Goal: Task Accomplishment & Management: Complete application form

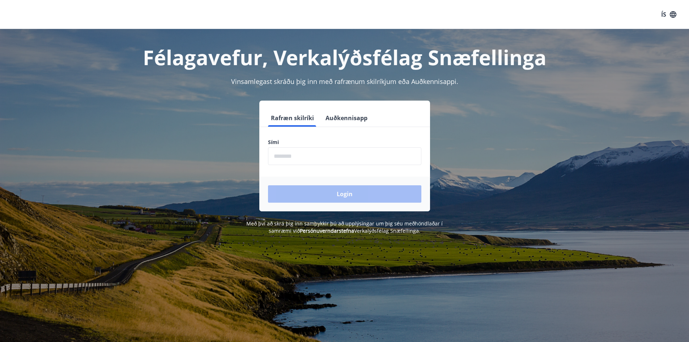
click at [325, 153] on input "phone" at bounding box center [344, 156] width 153 height 18
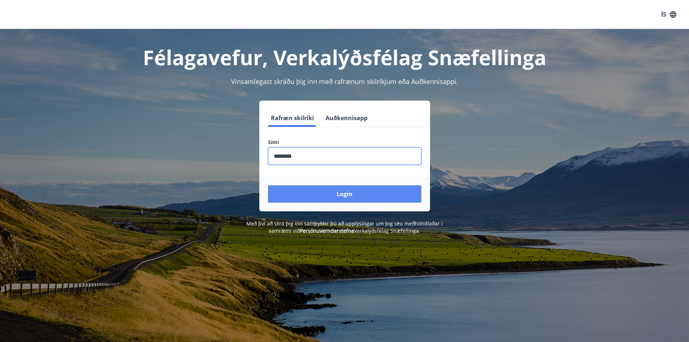
type input "********"
click at [356, 191] on button "Login" at bounding box center [344, 193] width 153 height 17
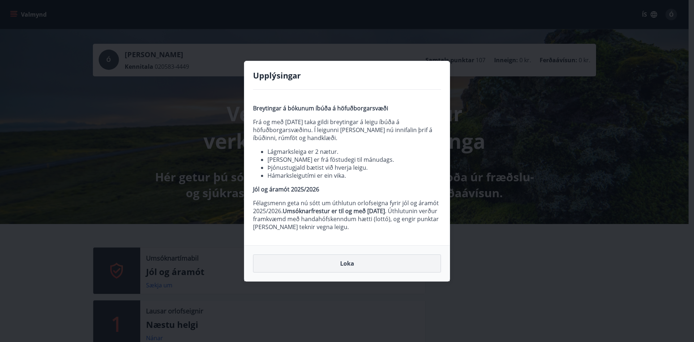
click at [342, 262] on button "Loka" at bounding box center [347, 263] width 188 height 18
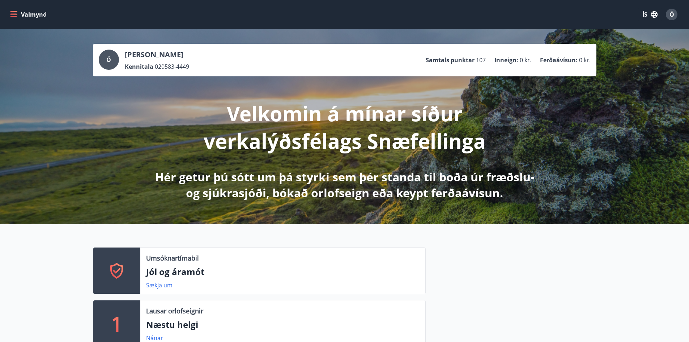
click at [11, 14] on icon "menu" at bounding box center [14, 14] width 8 height 1
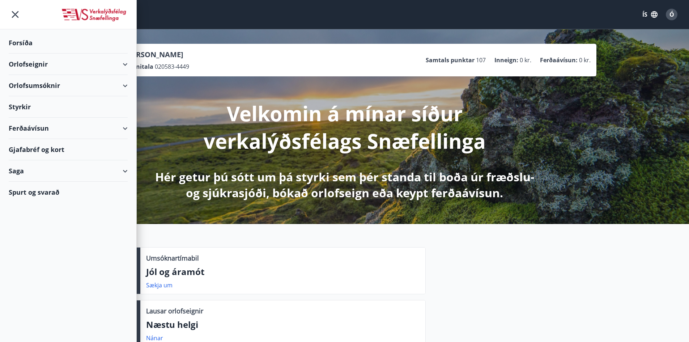
click at [11, 14] on icon "menu" at bounding box center [15, 14] width 13 height 13
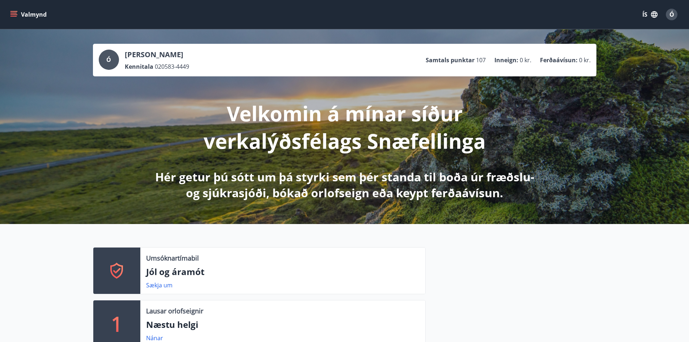
click at [16, 16] on icon "menu" at bounding box center [13, 14] width 7 height 7
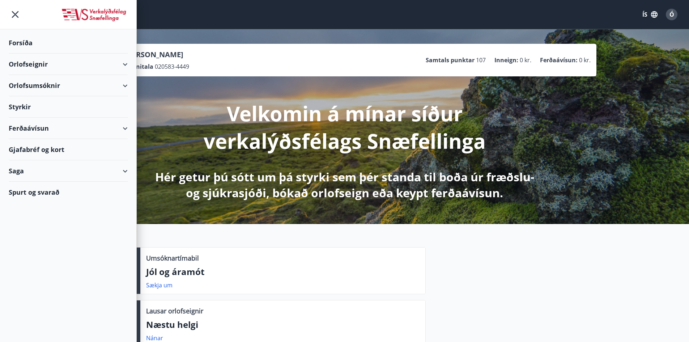
click at [22, 106] on div "Styrkir" at bounding box center [68, 106] width 119 height 21
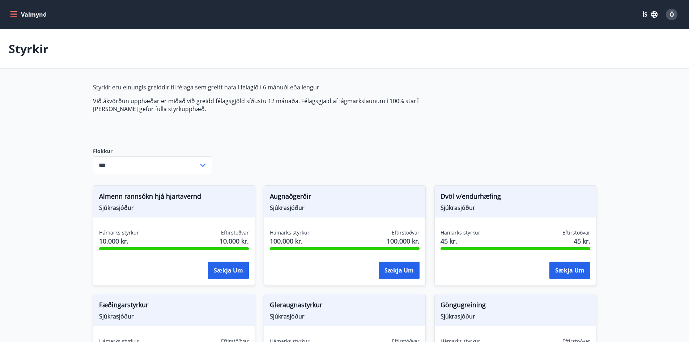
type input "***"
click at [17, 13] on icon "menu" at bounding box center [13, 14] width 7 height 7
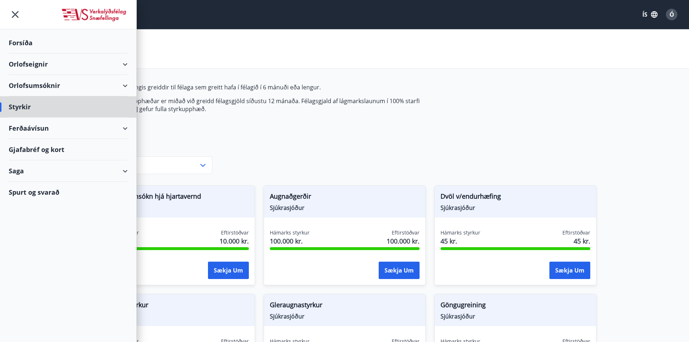
click at [23, 41] on div "Forsíða" at bounding box center [68, 42] width 119 height 21
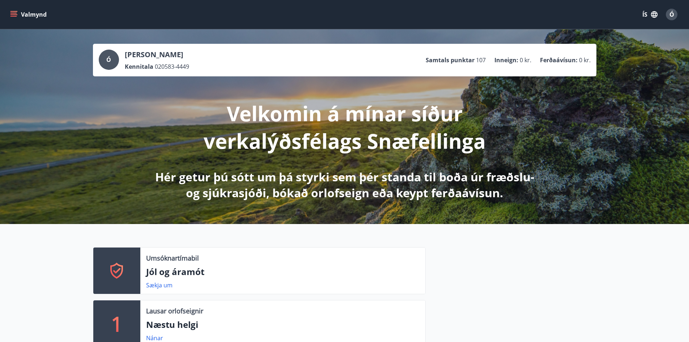
click at [13, 16] on icon "menu" at bounding box center [13, 14] width 7 height 7
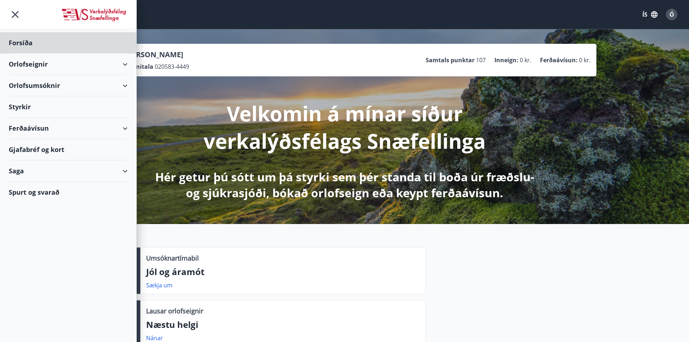
click at [24, 108] on div "Styrkir" at bounding box center [68, 106] width 119 height 21
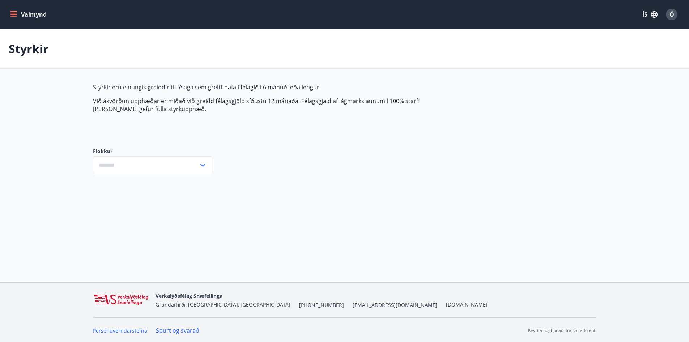
type input "***"
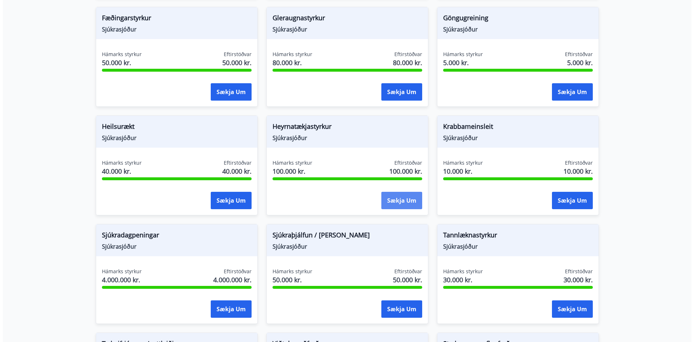
scroll to position [362, 0]
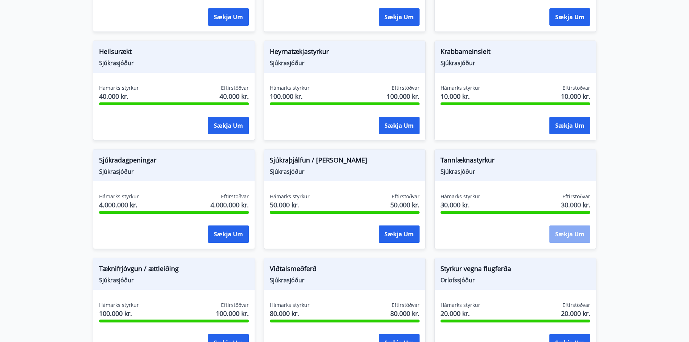
click at [579, 232] on button "Sækja um" at bounding box center [569, 233] width 41 height 17
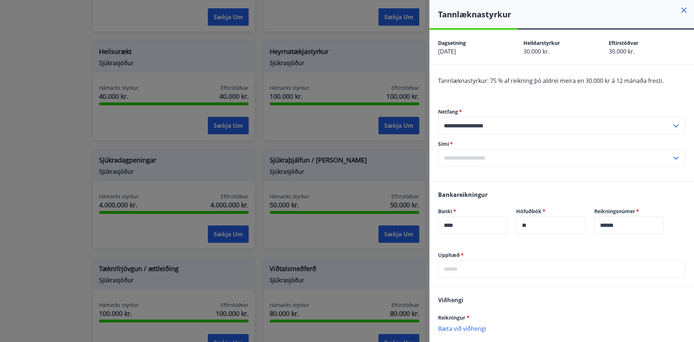
click at [472, 155] on input "text" at bounding box center [555, 158] width 234 height 18
click at [475, 171] on li "Skrá nýtt símanúmer" at bounding box center [562, 173] width 247 height 13
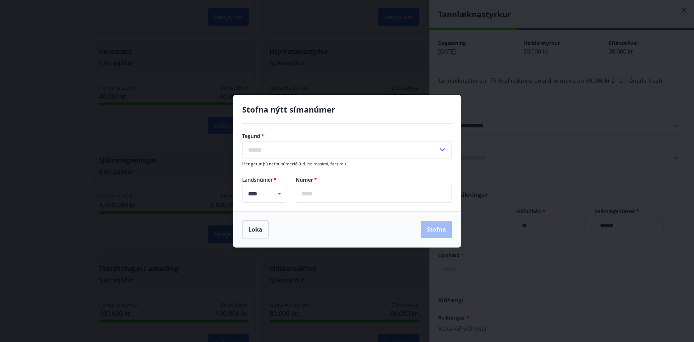
click at [376, 154] on input "text" at bounding box center [340, 150] width 196 height 18
click at [281, 163] on li "Farsími" at bounding box center [347, 165] width 209 height 13
type input "*******"
click at [335, 193] on input "text" at bounding box center [374, 194] width 156 height 18
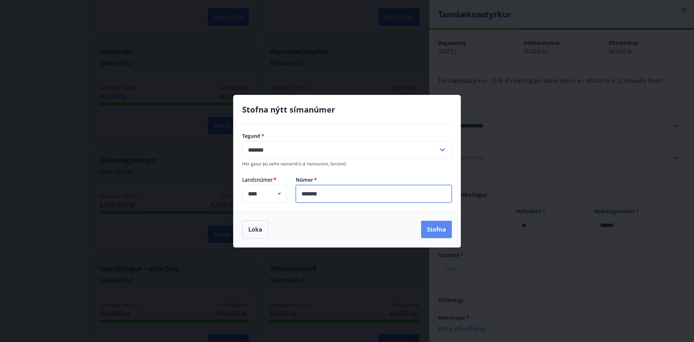
type input "*******"
click at [425, 226] on button "Stofna" at bounding box center [436, 229] width 31 height 17
type input "**********"
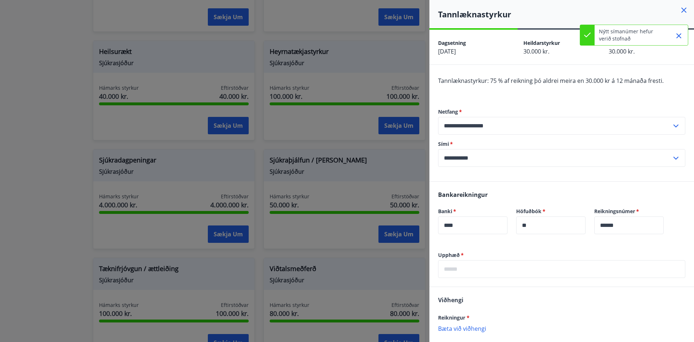
click at [485, 273] on input "text" at bounding box center [561, 269] width 247 height 18
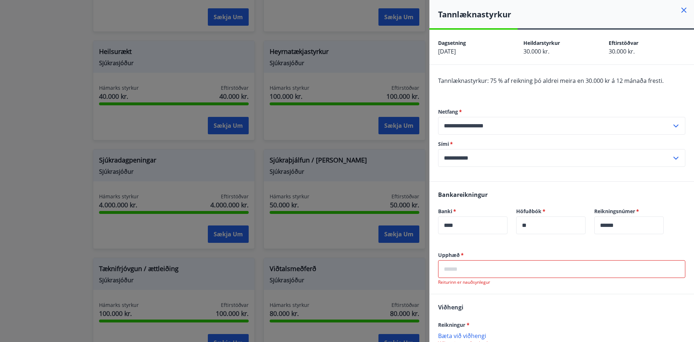
click at [489, 266] on input "text" at bounding box center [561, 269] width 247 height 18
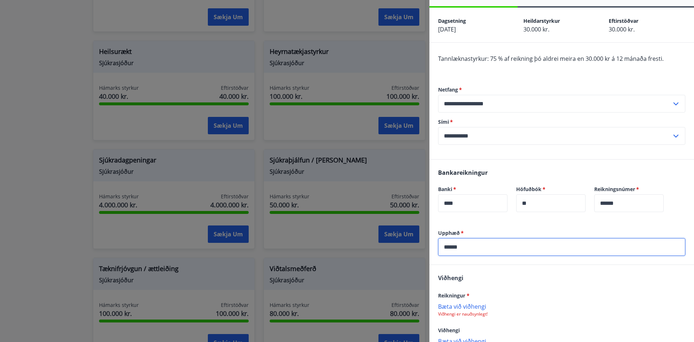
scroll to position [69, 0]
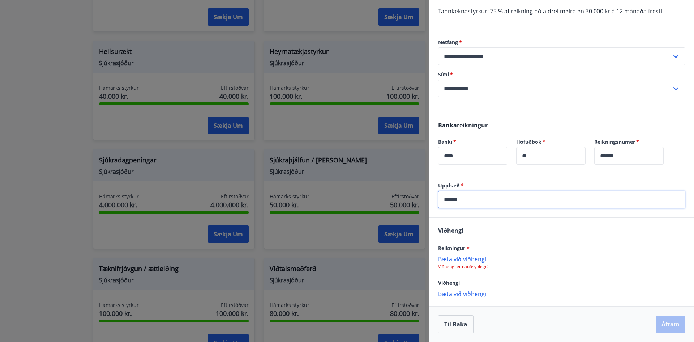
type input "******"
click at [464, 259] on p "Bæta við viðhengi" at bounding box center [561, 258] width 247 height 7
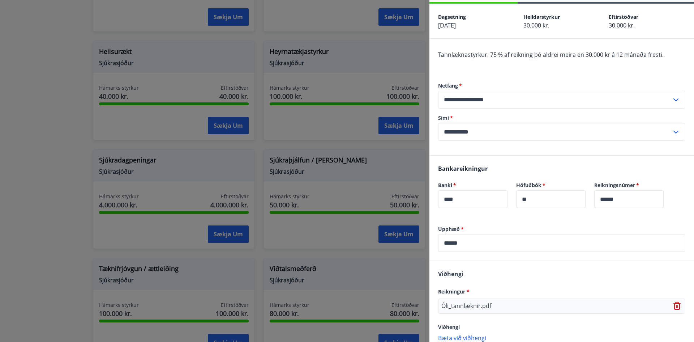
scroll to position [70, 0]
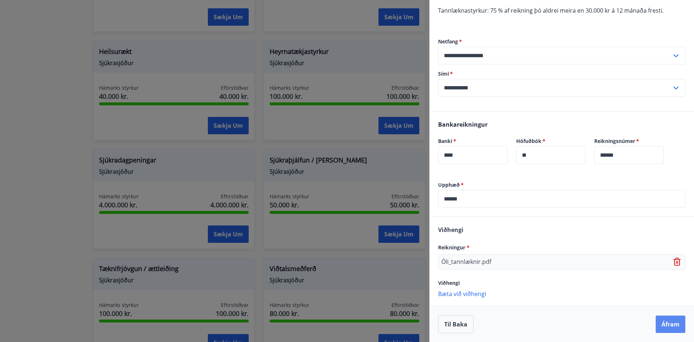
click at [666, 326] on button "Áfram" at bounding box center [671, 323] width 30 height 17
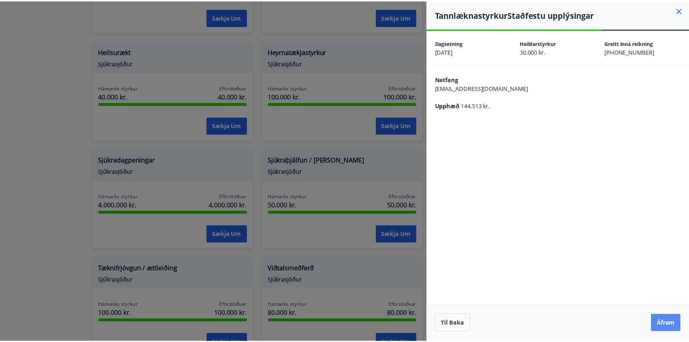
scroll to position [0, 0]
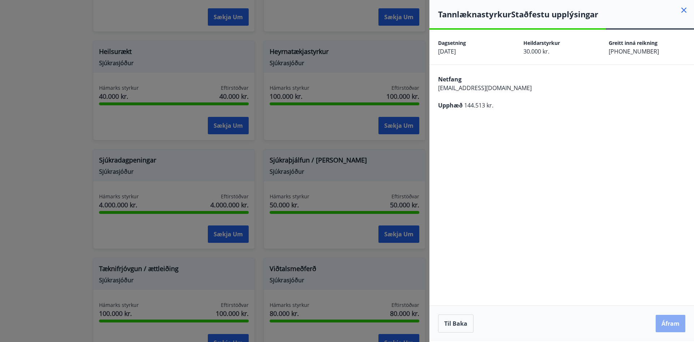
click at [671, 324] on button "Áfram" at bounding box center [671, 323] width 30 height 17
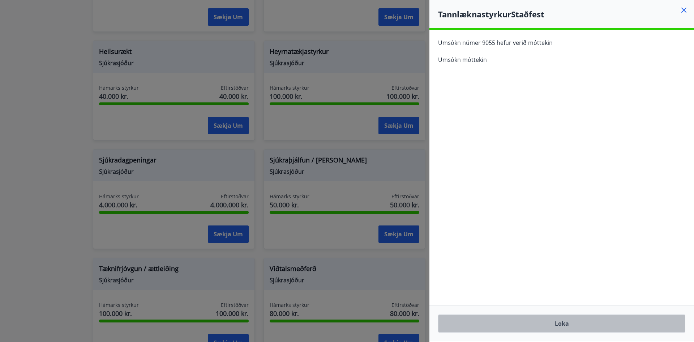
click at [560, 324] on button "Loka" at bounding box center [561, 323] width 247 height 18
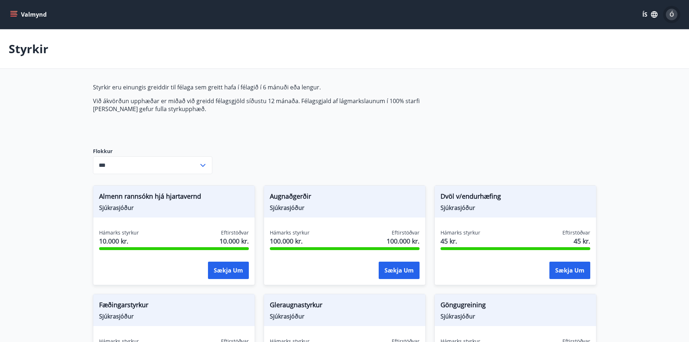
click at [670, 17] on span "Ó" at bounding box center [671, 14] width 5 height 8
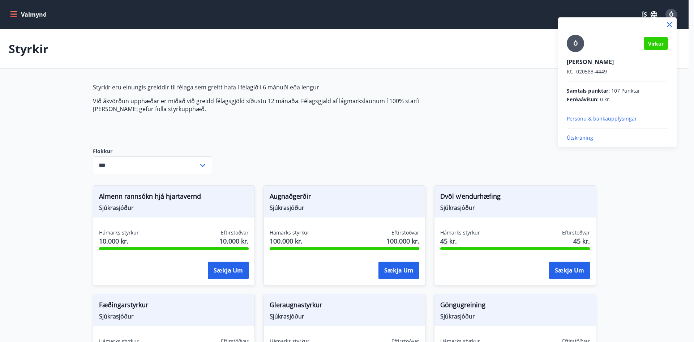
click at [582, 134] on p "Útskráning" at bounding box center [617, 137] width 101 height 7
